Goal: Task Accomplishment & Management: Complete application form

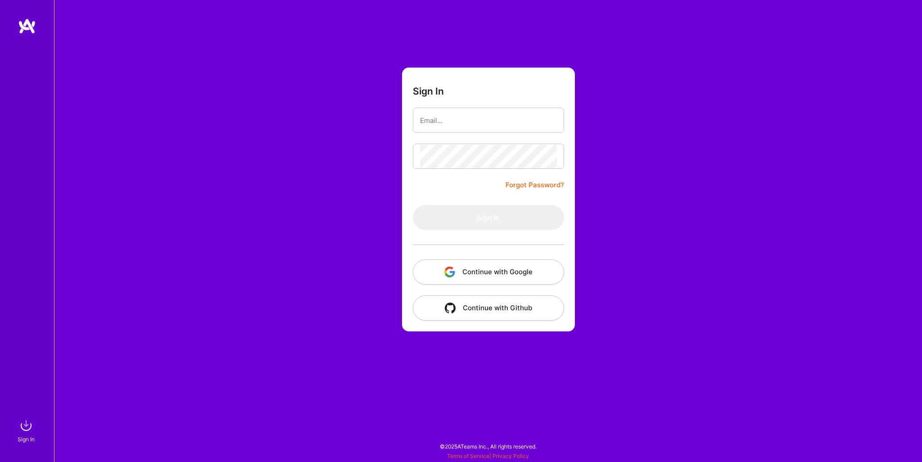
click at [263, 339] on div "Sign In Forgot Password? Sign In Continue with Google Continue with Github" at bounding box center [488, 231] width 868 height 462
click at [478, 273] on button "Continue with Google" at bounding box center [488, 271] width 151 height 25
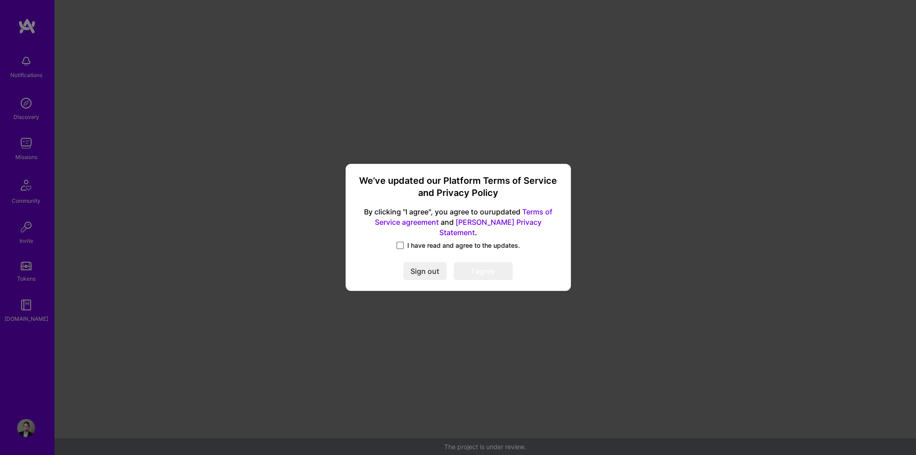
click at [399, 242] on span at bounding box center [399, 245] width 7 height 7
click at [0, 0] on input "I have read and agree to the updates." at bounding box center [0, 0] width 0 height 0
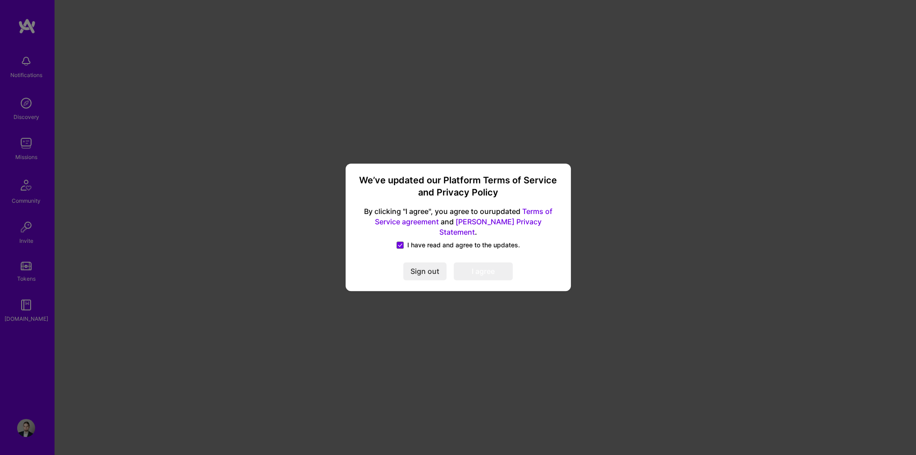
click at [485, 264] on button "I agree" at bounding box center [483, 272] width 59 height 18
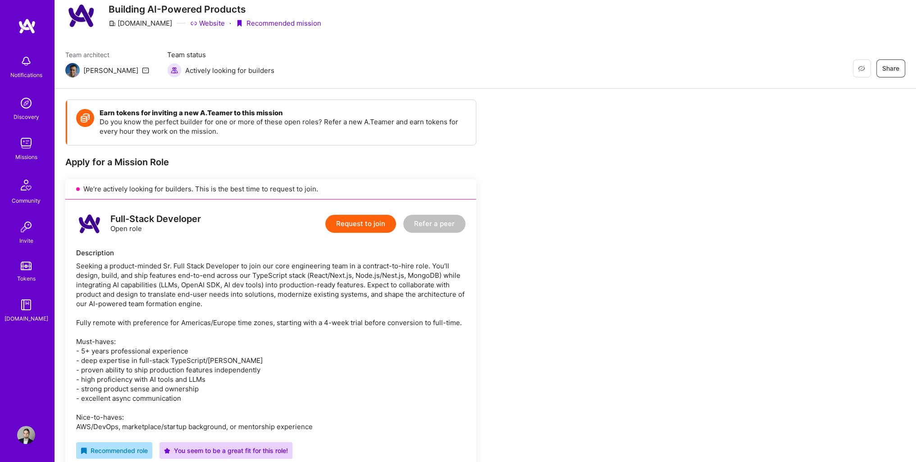
scroll to position [45, 0]
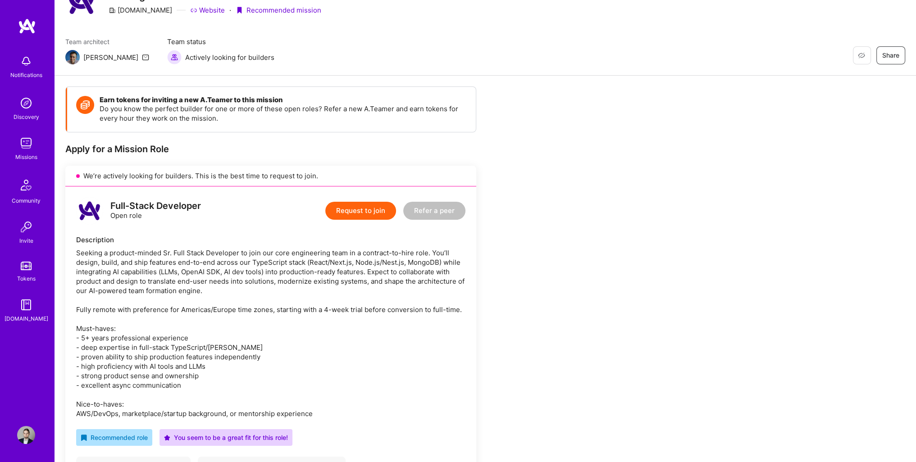
click at [282, 331] on div "Seeking a product-minded Sr. Full Stack Developer to join our core engineering …" at bounding box center [270, 333] width 389 height 170
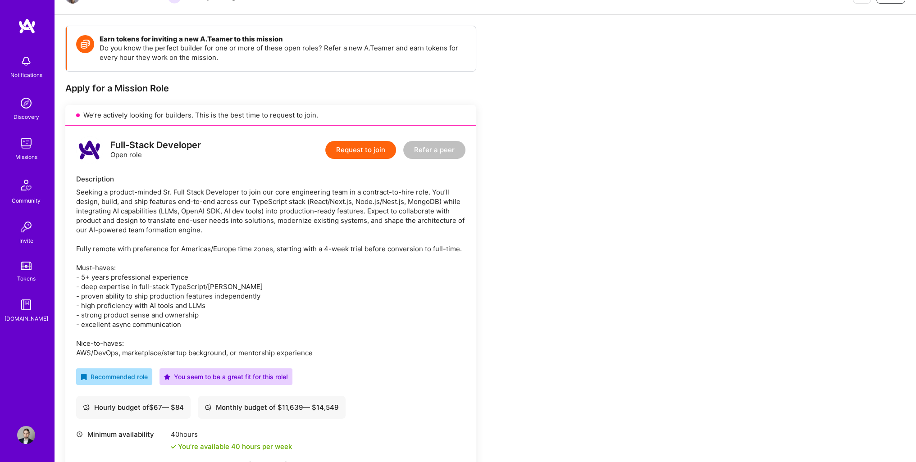
scroll to position [90, 0]
